Goal: Information Seeking & Learning: Learn about a topic

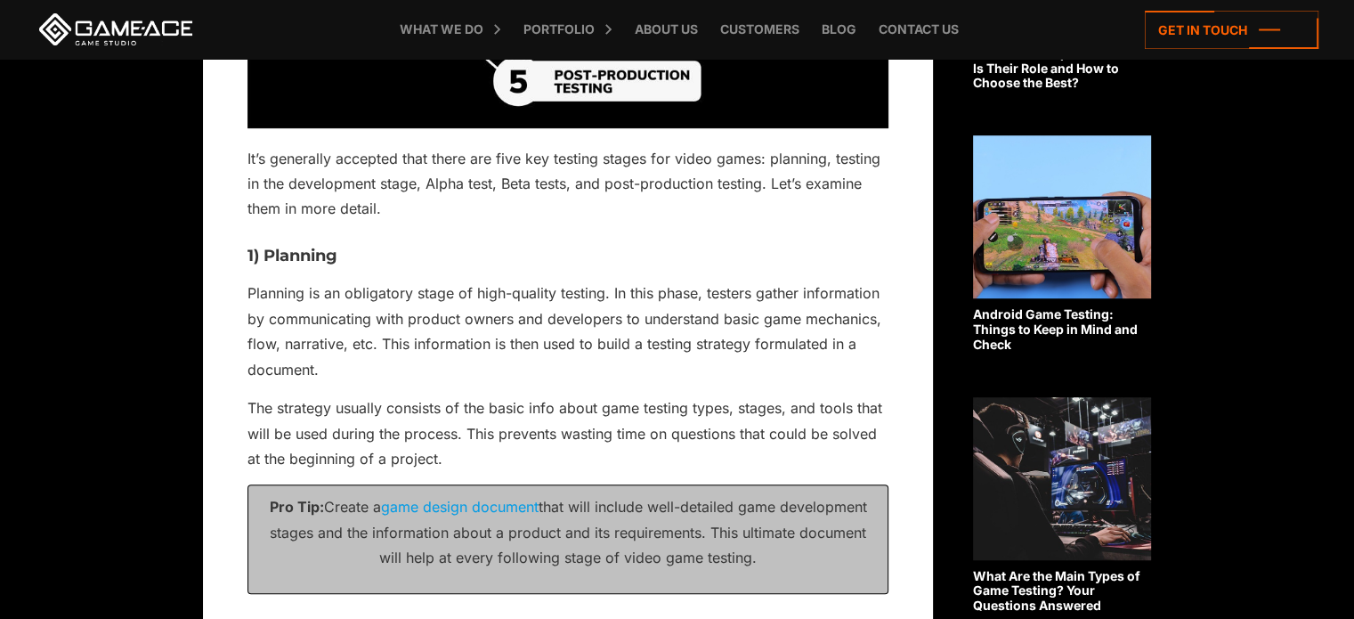
scroll to position [1168, 0]
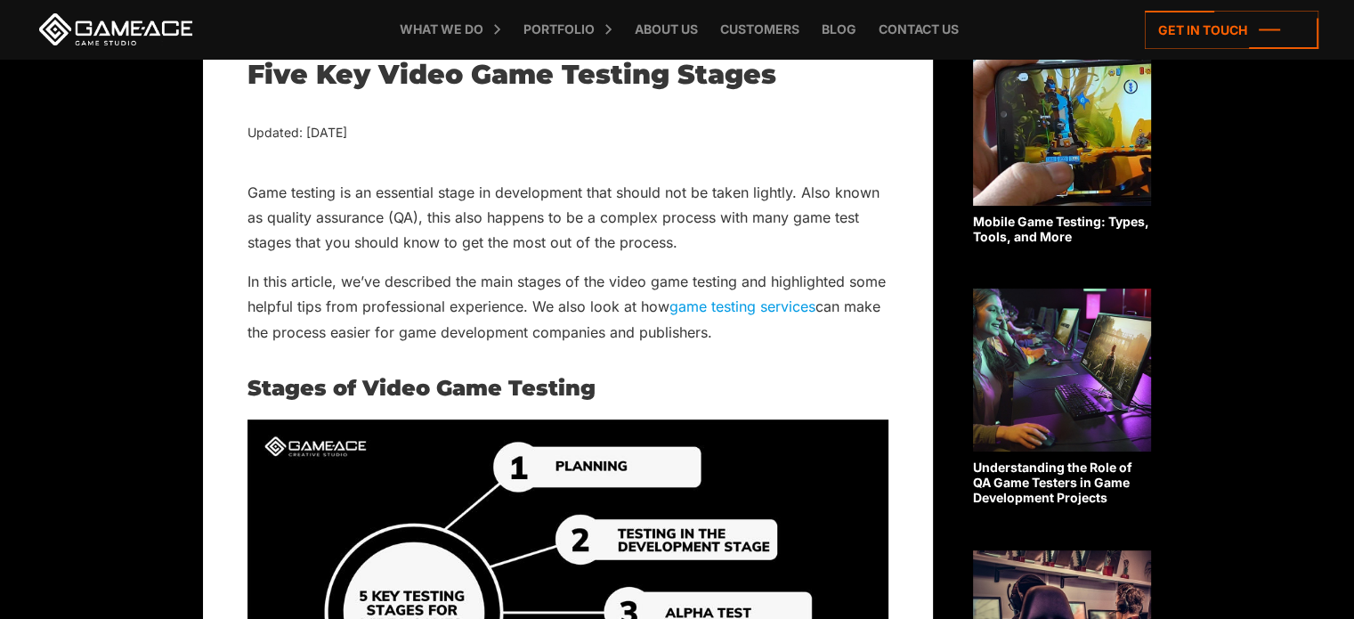
scroll to position [491, 0]
